Goal: Task Accomplishment & Management: Complete application form

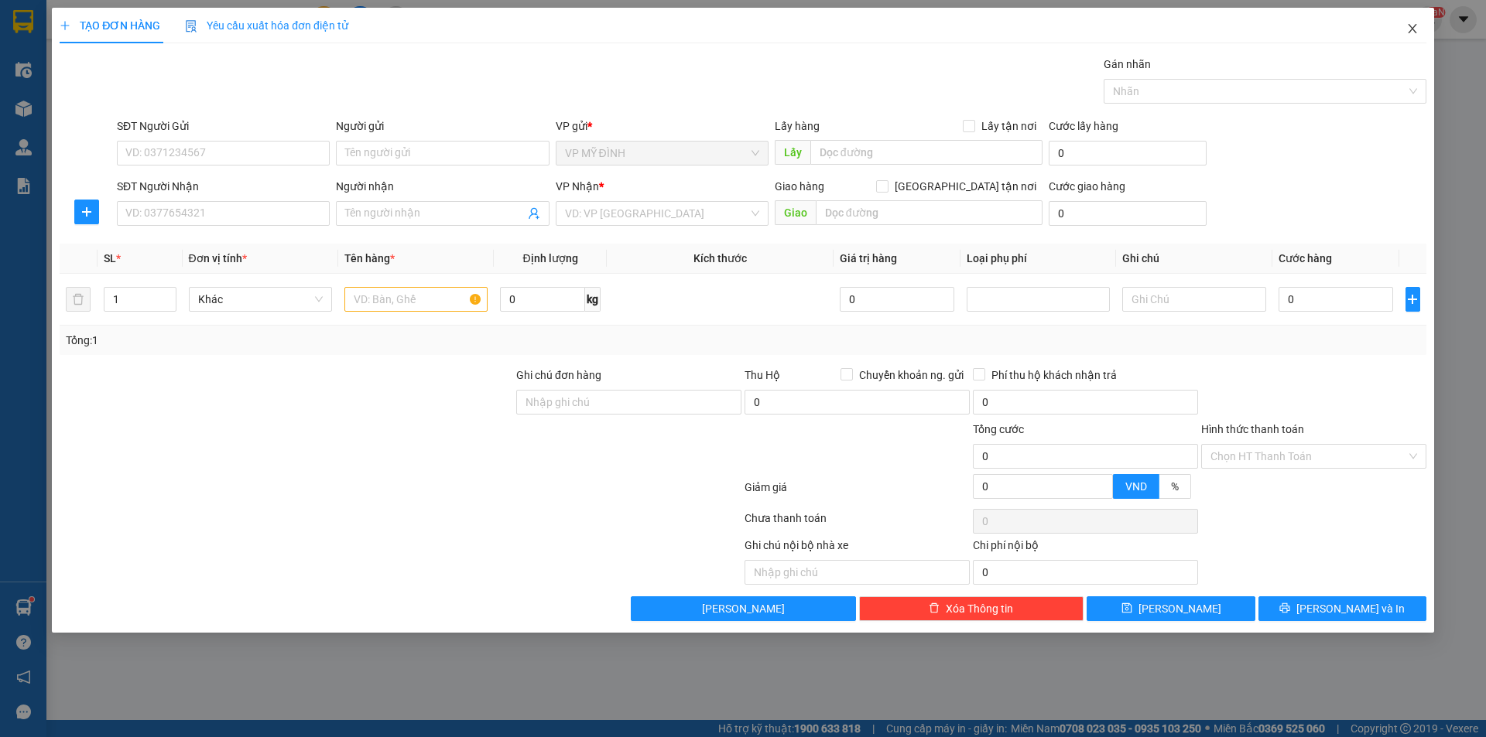
click at [1406, 22] on span "Close" at bounding box center [1412, 29] width 43 height 43
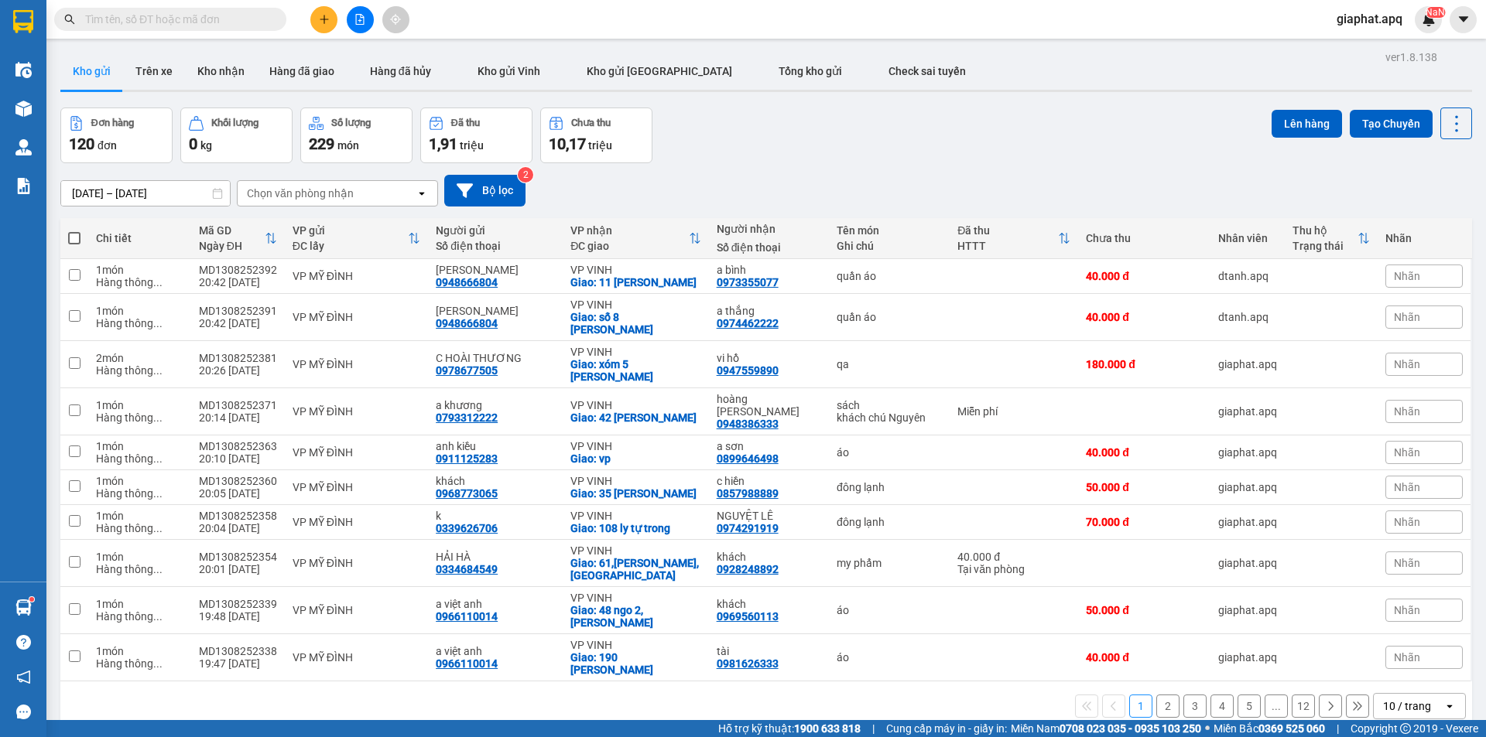
click at [247, 29] on span at bounding box center [170, 19] width 232 height 23
click at [245, 24] on input "text" at bounding box center [176, 19] width 183 height 17
click at [244, 24] on input "text" at bounding box center [176, 19] width 183 height 17
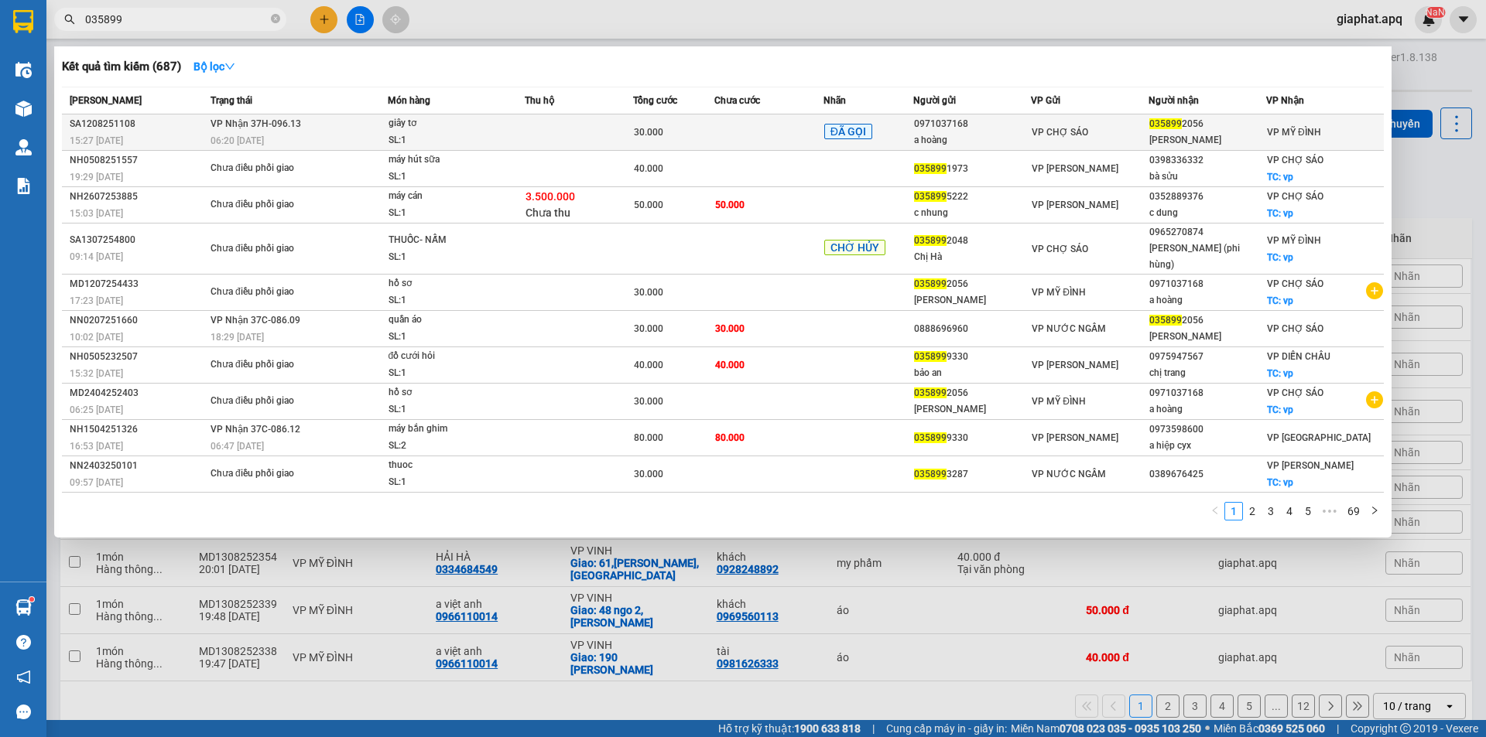
type input "035899"
click at [392, 126] on div "giây tơ" at bounding box center [446, 123] width 116 height 17
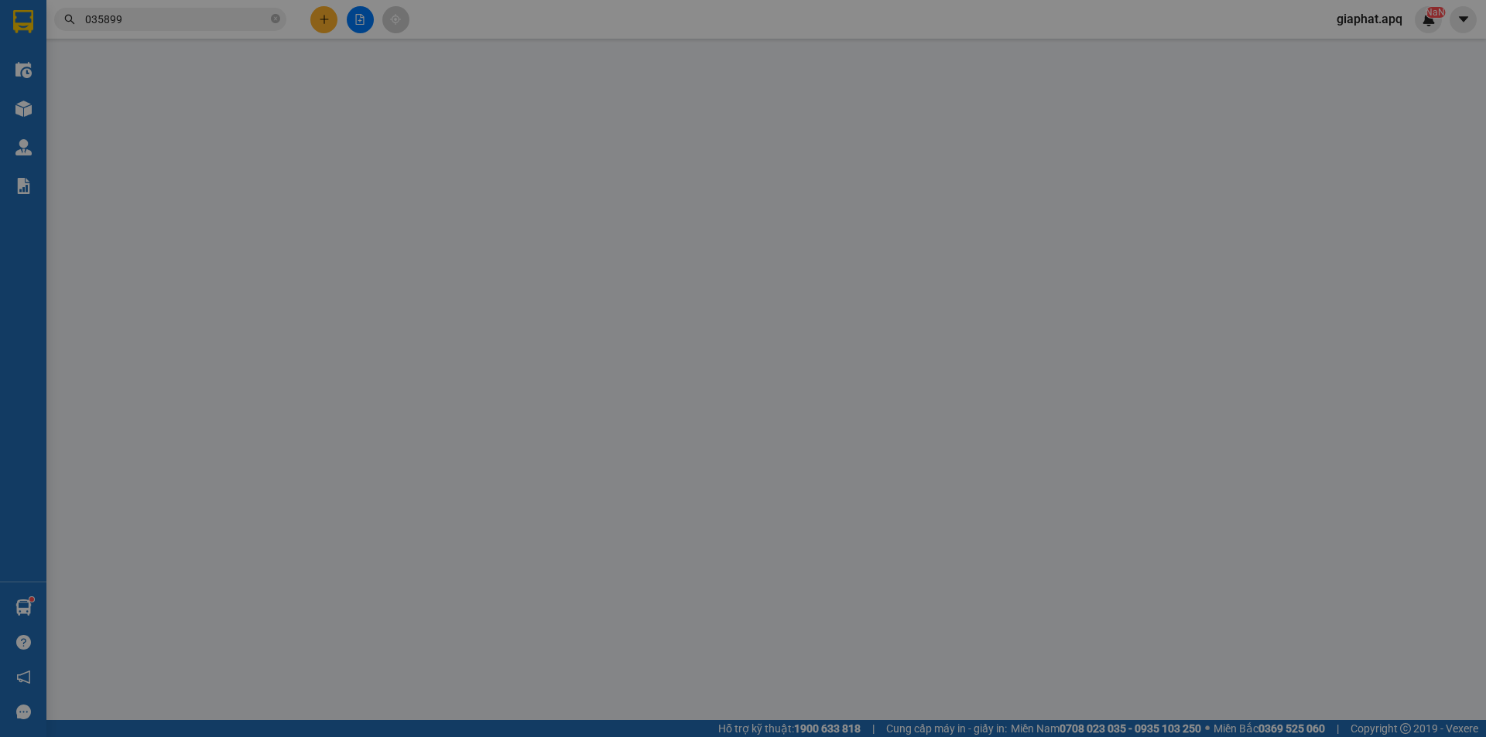
type input "0971037168"
type input "a hoàng"
type input "0358992056"
type input "phan đinh manh"
type input "30.000"
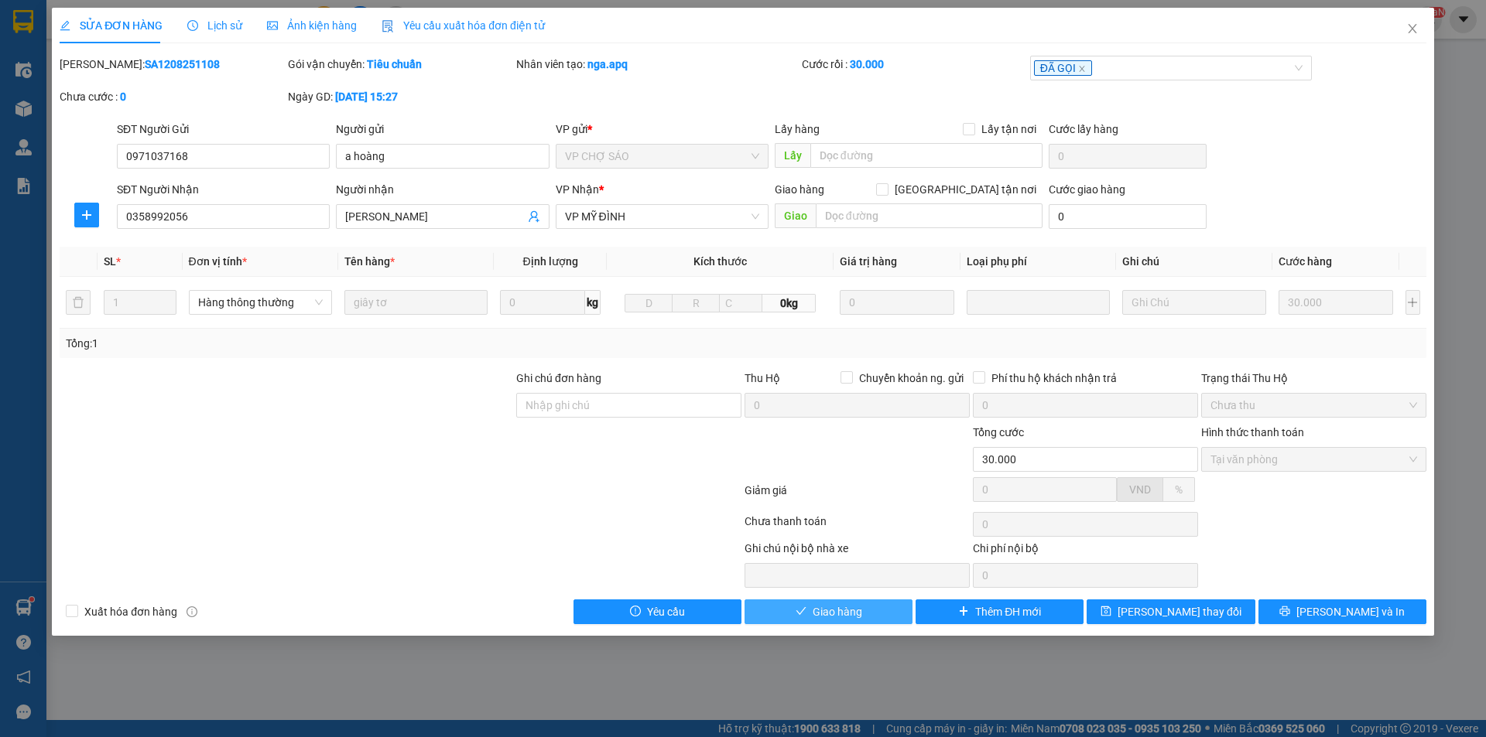
click at [817, 621] on div "SỬA ĐƠN HÀNG Lịch sử Ảnh kiện hàng Yêu cầu xuất hóa đơn điện tử Total Paid Fee …" at bounding box center [743, 322] width 1382 height 628
click at [817, 619] on span "Giao hàng" at bounding box center [838, 612] width 50 height 17
